Goal: Navigation & Orientation: Go to known website

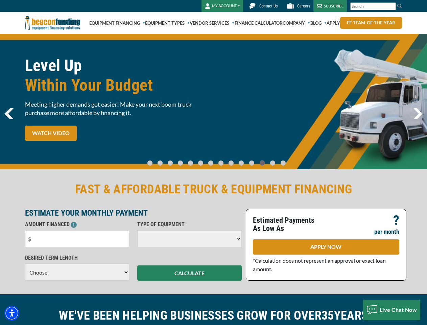
click at [12, 313] on img "Accessibility Menu" at bounding box center [11, 312] width 15 height 15
click at [391, 6] on body "Skip to main content Enable accessibility for low vision Open the accessibility…" at bounding box center [213, 162] width 427 height 325
click at [213, 101] on body "Skip to main content Enable accessibility for low vision Open the accessibility…" at bounding box center [213, 162] width 427 height 325
click at [156, 160] on body "Skip to main content Enable accessibility for low vision Open the accessibility…" at bounding box center [213, 162] width 427 height 325
click at [165, 160] on body "Skip to main content Enable accessibility for low vision Open the accessibility…" at bounding box center [213, 162] width 427 height 325
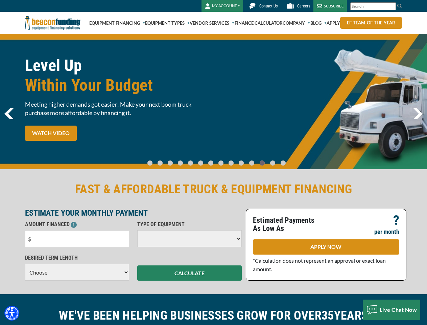
click at [174, 160] on body "Skip to main content Enable accessibility for low vision Open the accessibility…" at bounding box center [213, 162] width 427 height 325
